Goal: Information Seeking & Learning: Learn about a topic

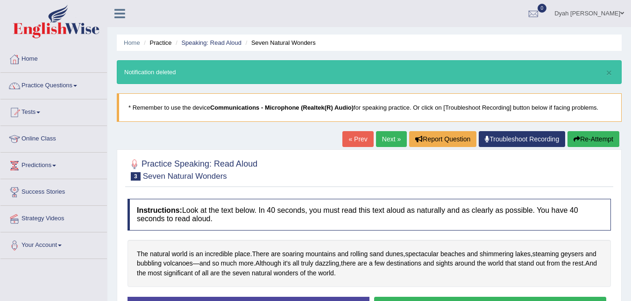
click at [75, 84] on link "Practice Questions" at bounding box center [53, 84] width 107 height 23
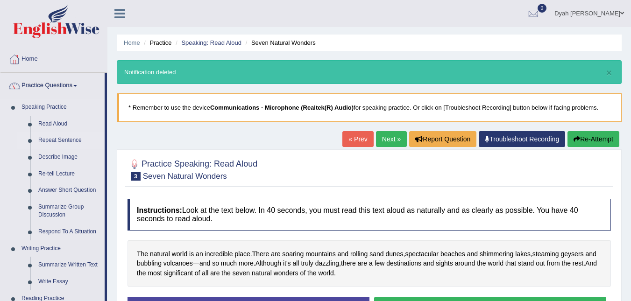
click at [68, 138] on link "Repeat Sentence" at bounding box center [69, 140] width 71 height 17
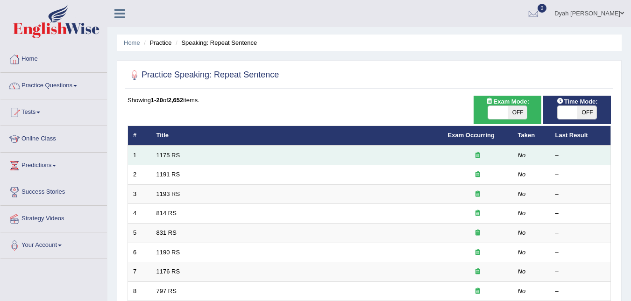
click at [157, 155] on link "1175 RS" at bounding box center [169, 155] width 24 height 7
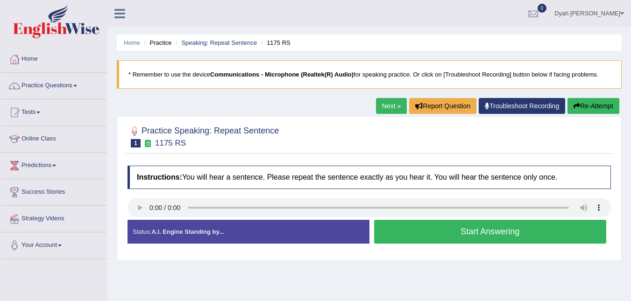
click at [385, 102] on link "Next »" at bounding box center [391, 106] width 31 height 16
click at [384, 106] on link "Next »" at bounding box center [391, 106] width 31 height 16
drag, startPoint x: 126, startPoint y: 140, endPoint x: 161, endPoint y: 157, distance: 38.9
drag, startPoint x: 222, startPoint y: 100, endPoint x: 243, endPoint y: 142, distance: 46.2
click at [387, 106] on link "Next »" at bounding box center [391, 106] width 31 height 16
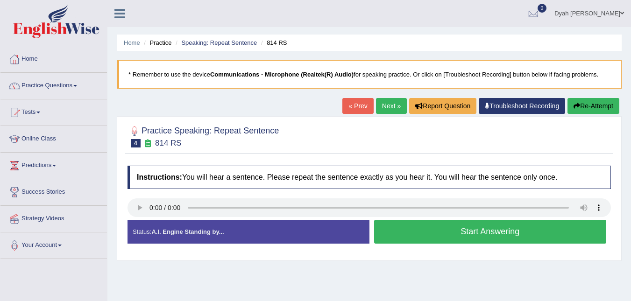
drag, startPoint x: 257, startPoint y: 140, endPoint x: 249, endPoint y: 149, distance: 12.0
click at [376, 103] on link "Next »" at bounding box center [391, 106] width 31 height 16
drag, startPoint x: 406, startPoint y: 102, endPoint x: 385, endPoint y: 117, distance: 24.8
click at [385, 116] on div "Home Practice Speaking: Repeat Sentence 831 RS * Remember to use the device Com…" at bounding box center [369, 233] width 524 height 467
click at [387, 108] on link "Next »" at bounding box center [391, 106] width 31 height 16
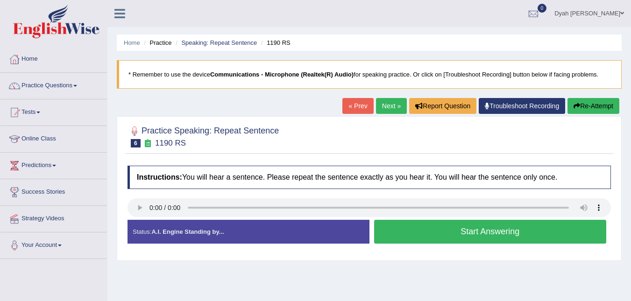
drag, startPoint x: 278, startPoint y: 242, endPoint x: 276, endPoint y: 248, distance: 5.6
click at [383, 111] on link "Next »" at bounding box center [391, 106] width 31 height 16
click at [386, 107] on link "Next »" at bounding box center [391, 106] width 31 height 16
click at [394, 104] on link "Next »" at bounding box center [391, 106] width 31 height 16
drag, startPoint x: 337, startPoint y: 152, endPoint x: 340, endPoint y: 168, distance: 16.5
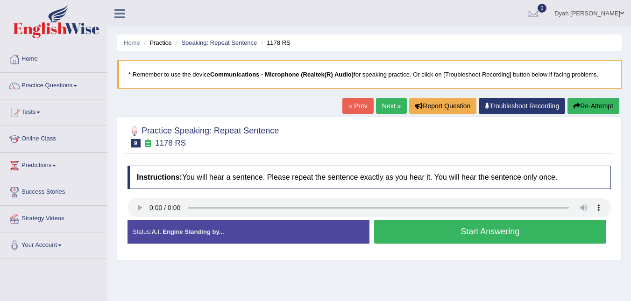
click at [384, 105] on link "Next »" at bounding box center [391, 106] width 31 height 16
drag, startPoint x: 346, startPoint y: 144, endPoint x: 401, endPoint y: 142, distance: 55.2
click at [401, 142] on div at bounding box center [370, 136] width 484 height 28
click at [392, 105] on link "Next »" at bounding box center [391, 106] width 31 height 16
click at [384, 104] on link "Next »" at bounding box center [391, 106] width 31 height 16
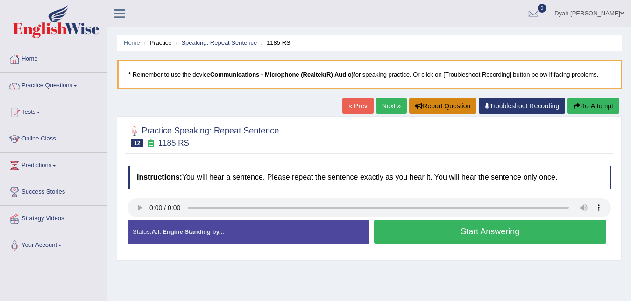
click at [444, 108] on button "Report Question" at bounding box center [442, 106] width 67 height 16
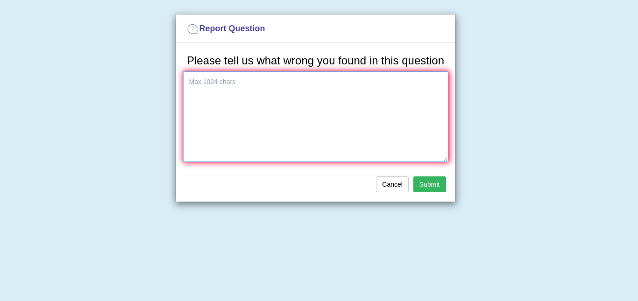
drag, startPoint x: 419, startPoint y: 101, endPoint x: 370, endPoint y: 105, distance: 49.2
click at [373, 104] on textarea at bounding box center [315, 116] width 265 height 91
click at [391, 185] on button "Cancel" at bounding box center [392, 185] width 33 height 16
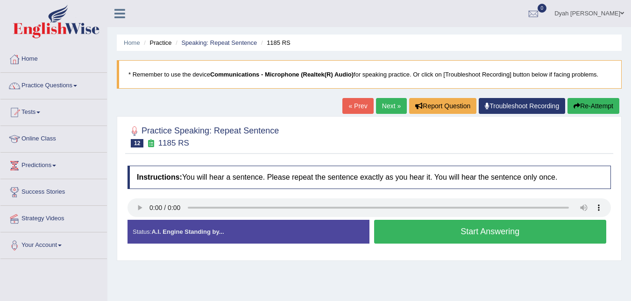
click at [488, 106] on link "Troubleshoot Recording" at bounding box center [522, 106] width 86 height 16
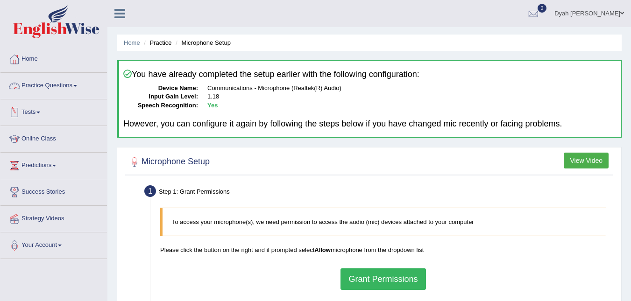
drag, startPoint x: 174, startPoint y: 78, endPoint x: 190, endPoint y: 93, distance: 22.5
drag, startPoint x: 190, startPoint y: 93, endPoint x: 43, endPoint y: 54, distance: 152.9
click at [43, 54] on link "Home" at bounding box center [53, 57] width 107 height 23
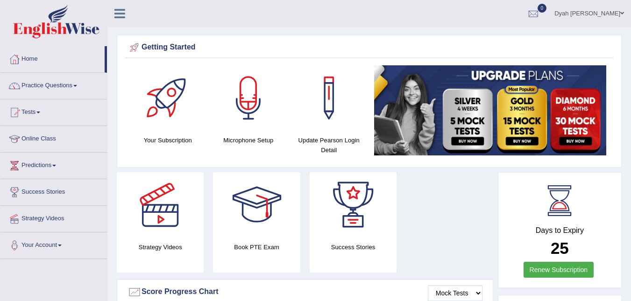
click at [78, 87] on link "Practice Questions" at bounding box center [53, 84] width 107 height 23
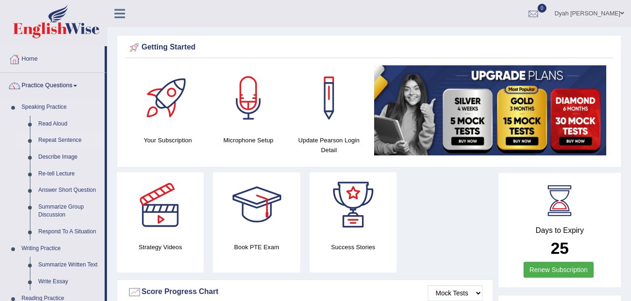
click at [65, 135] on link "Repeat Sentence" at bounding box center [69, 140] width 71 height 17
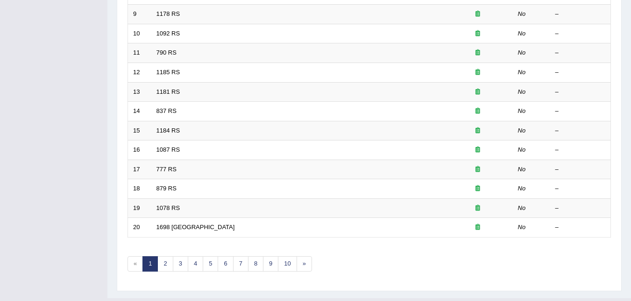
scroll to position [317, 0]
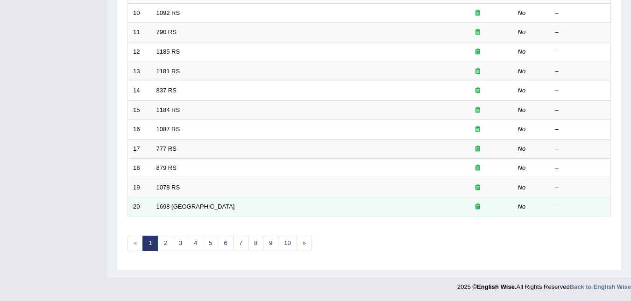
click at [179, 208] on td "1698 RS" at bounding box center [297, 208] width 292 height 20
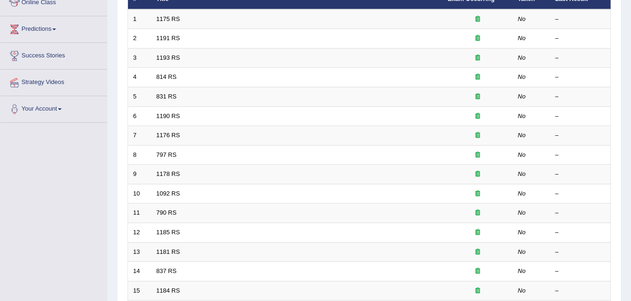
scroll to position [149, 0]
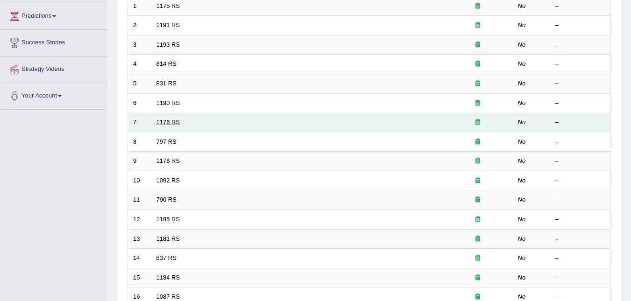
click at [173, 119] on link "1176 RS" at bounding box center [169, 122] width 24 height 7
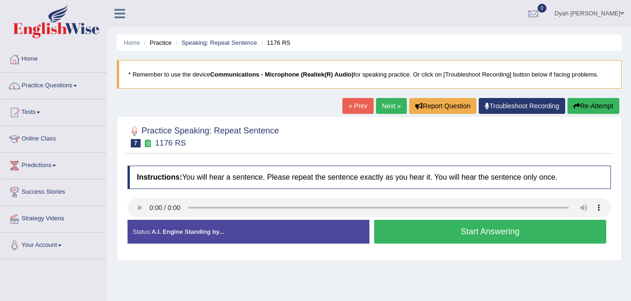
drag, startPoint x: 319, startPoint y: 123, endPoint x: 336, endPoint y: 146, distance: 29.1
click at [397, 100] on link "Next »" at bounding box center [391, 106] width 31 height 16
click at [387, 104] on link "Next »" at bounding box center [391, 106] width 31 height 16
click at [464, 234] on button "Start Answering" at bounding box center [490, 232] width 233 height 24
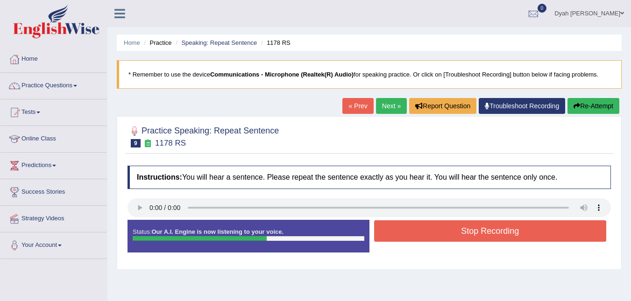
click at [459, 227] on button "Stop Recording" at bounding box center [490, 231] width 233 height 21
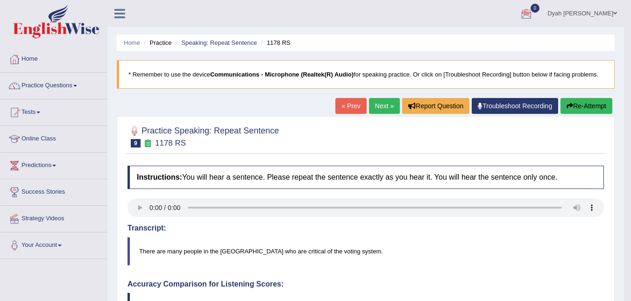
scroll to position [21, 0]
